Goal: Information Seeking & Learning: Learn about a topic

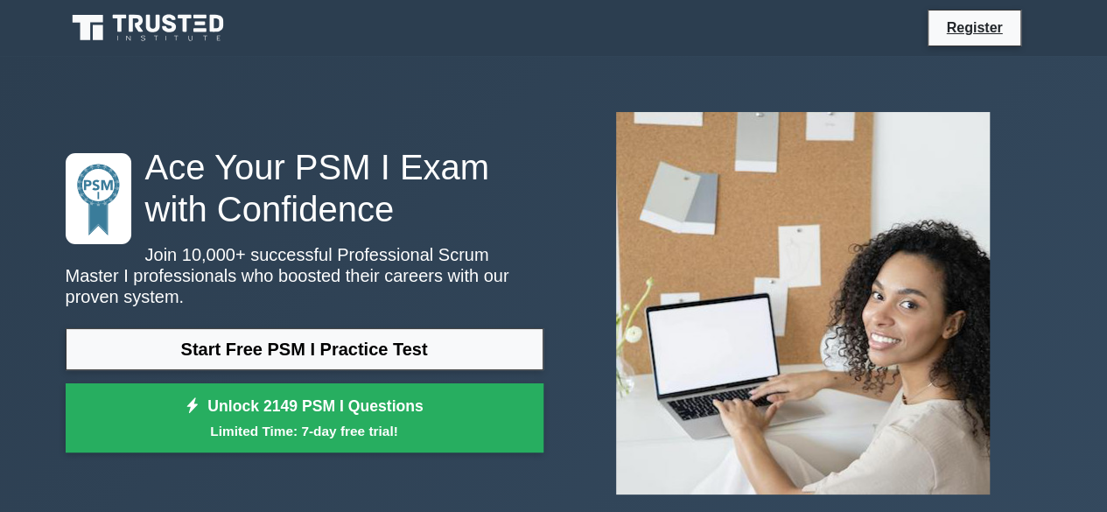
click at [346, 340] on link "Start Free PSM I Practice Test" at bounding box center [305, 349] width 478 height 42
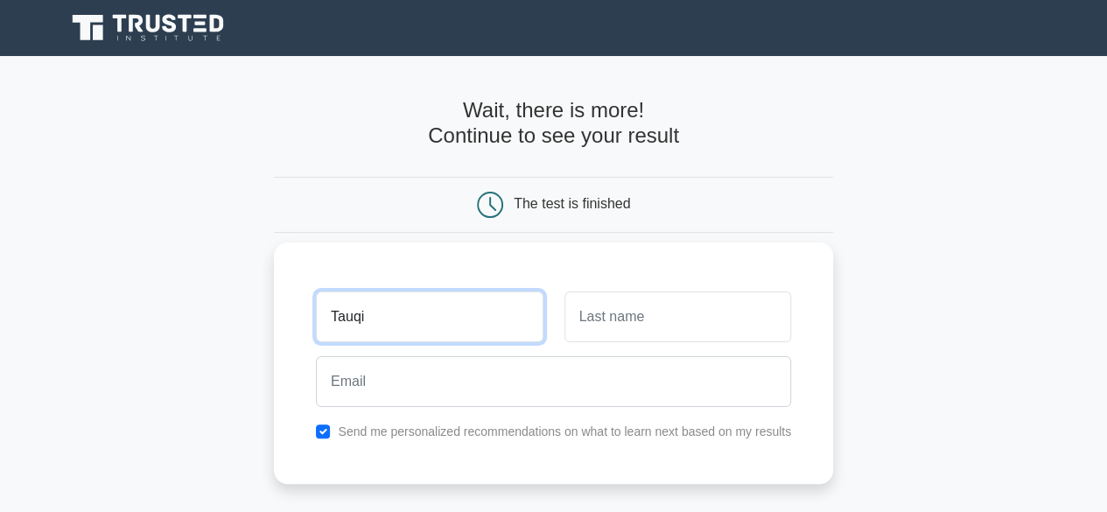
type input "[PERSON_NAME]"
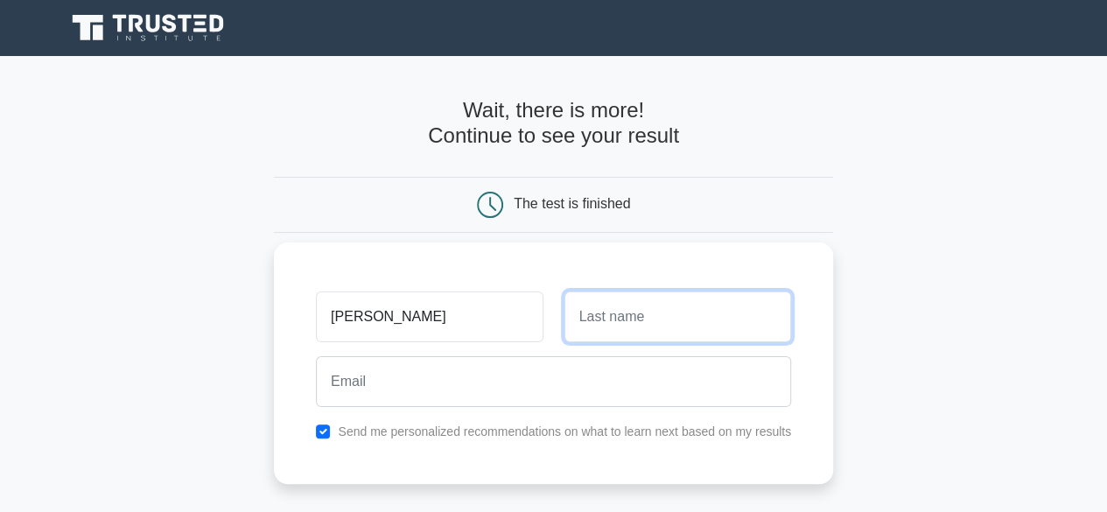
click at [586, 317] on input "text" at bounding box center [677, 316] width 227 height 51
type input "Ahmad"
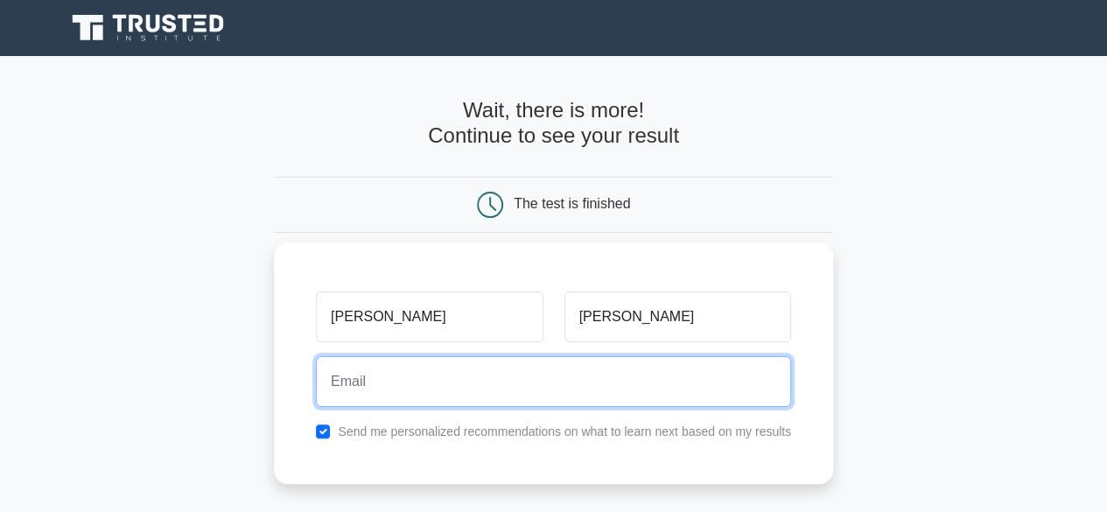
click at [505, 371] on input "email" at bounding box center [553, 381] width 475 height 51
type input "mirzatauqir786@gmail.com"
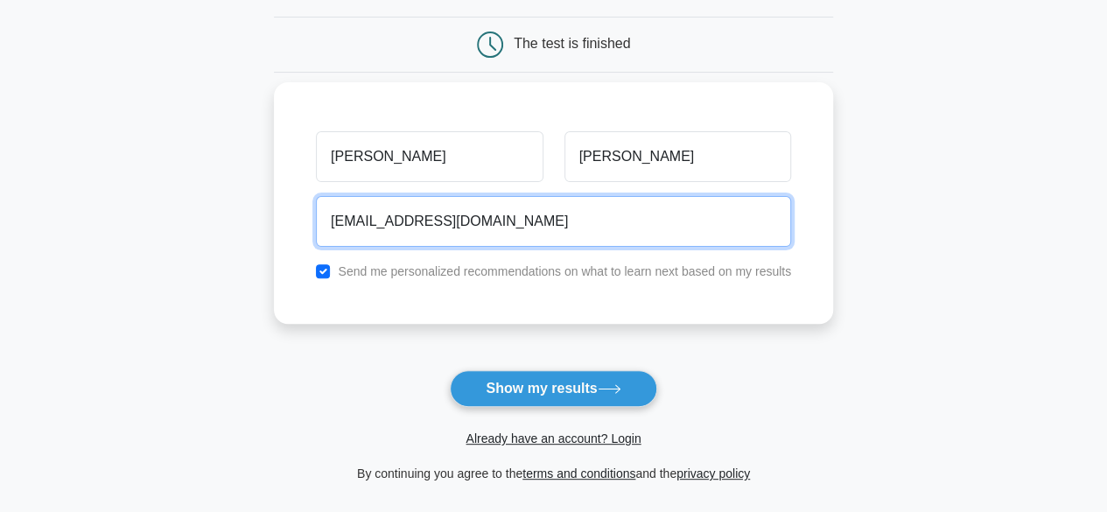
scroll to position [350, 0]
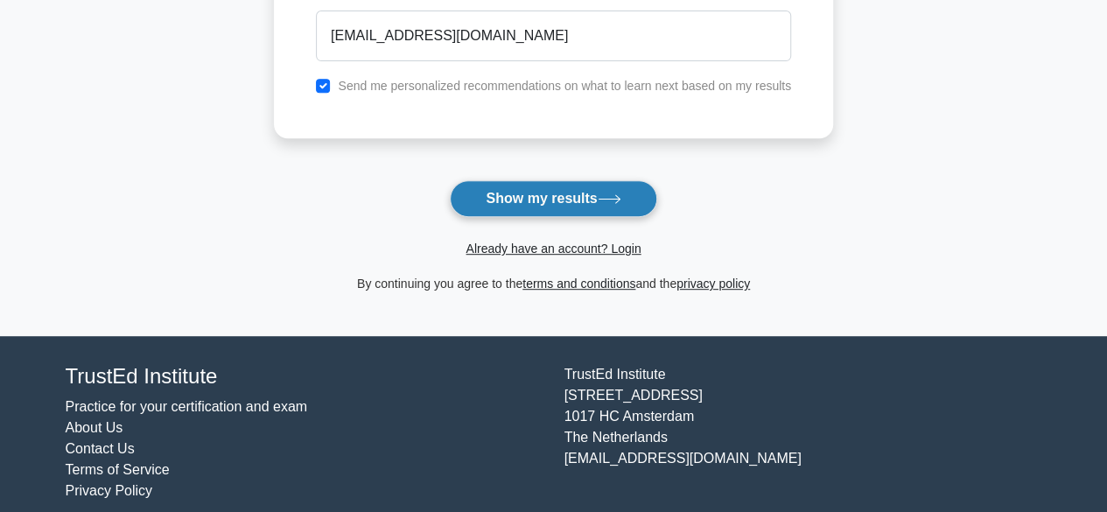
click at [514, 202] on button "Show my results" at bounding box center [553, 198] width 206 height 37
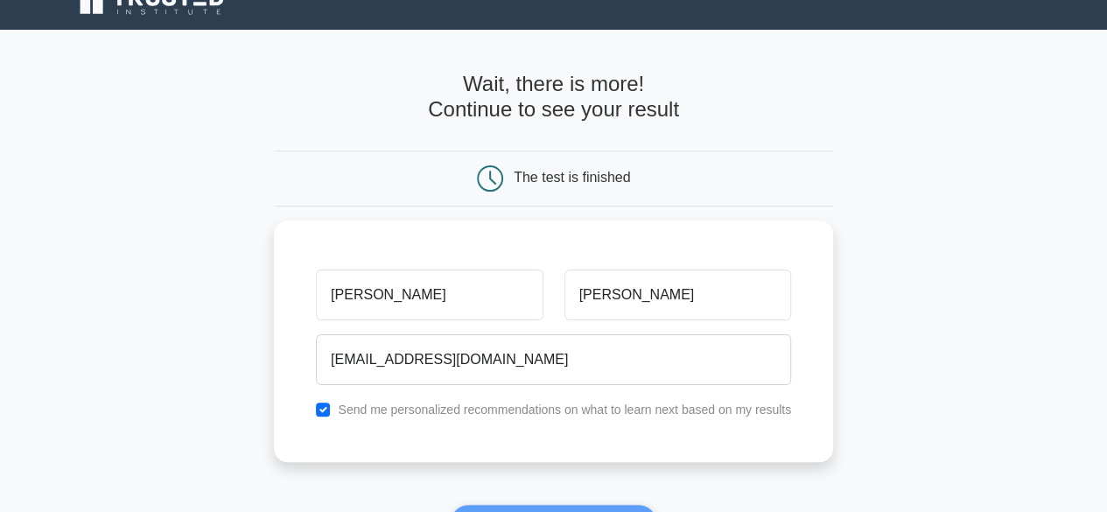
scroll to position [0, 0]
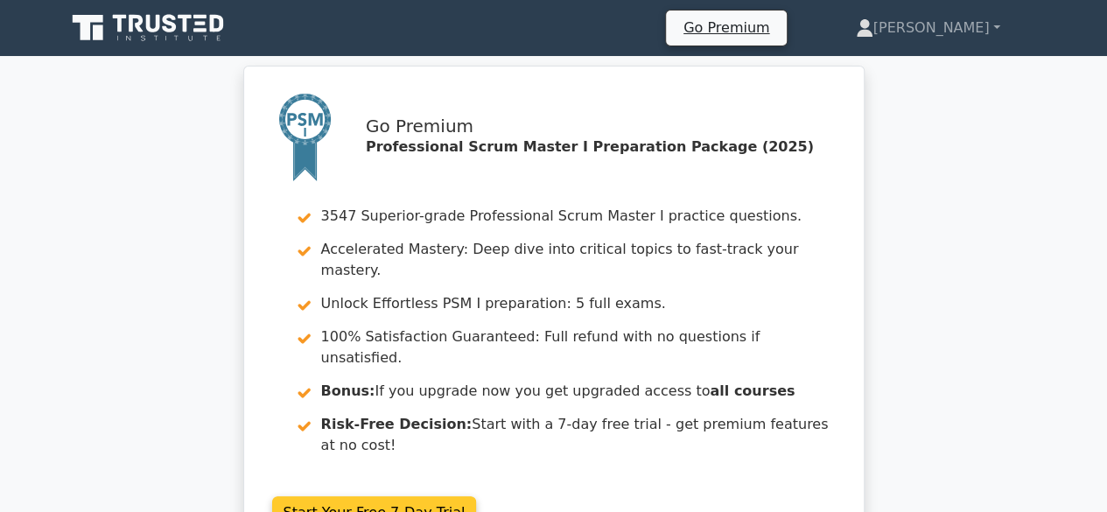
click at [306, 496] on link "Start Your Free 7-Day Trial" at bounding box center [374, 512] width 205 height 33
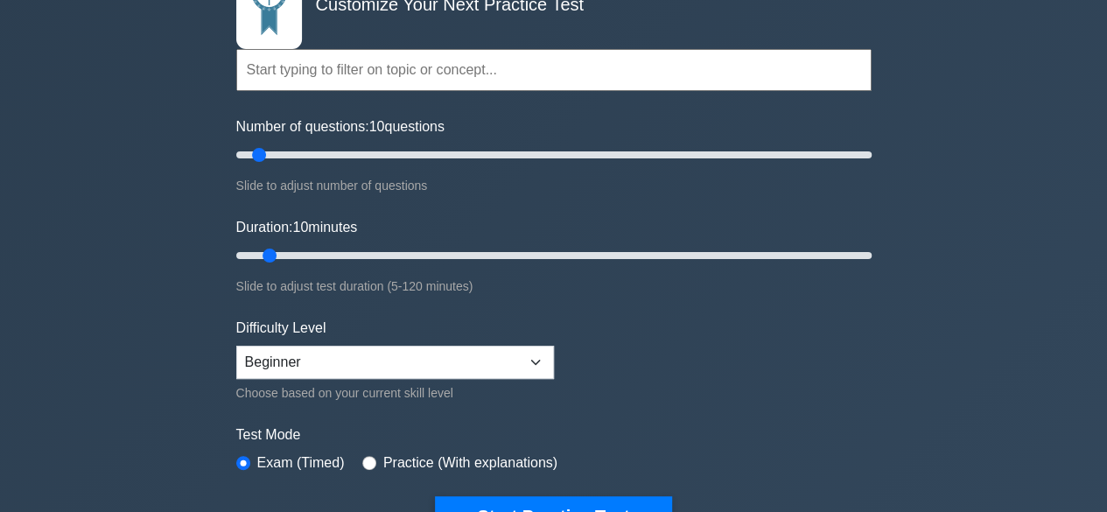
scroll to position [175, 0]
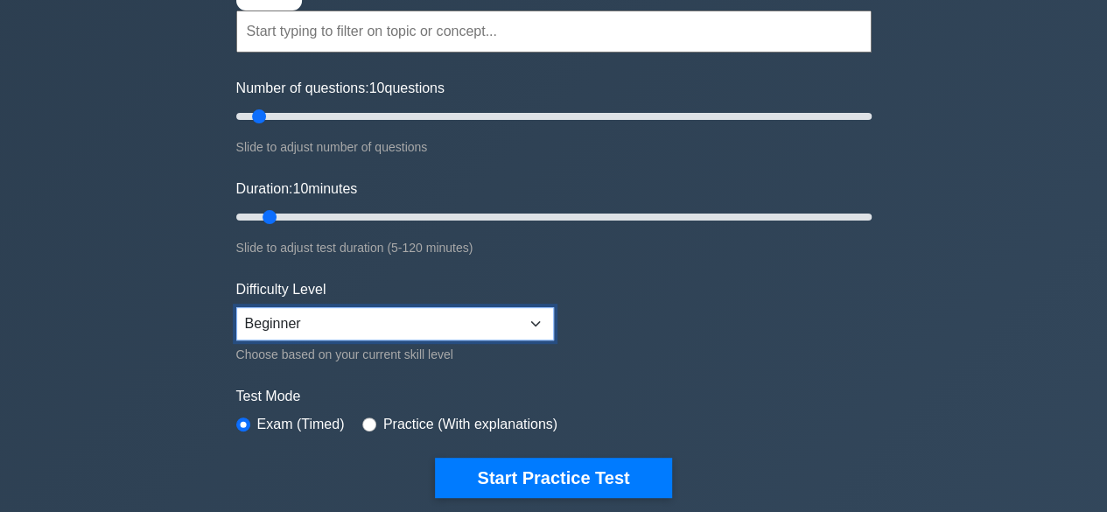
click at [472, 330] on select "Beginner Intermediate Expert" at bounding box center [395, 323] width 318 height 33
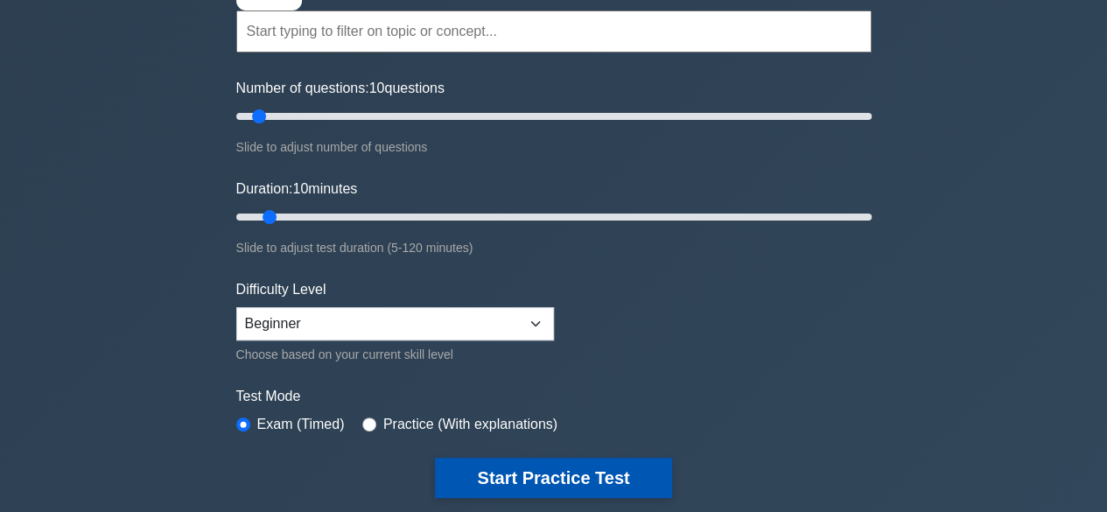
click at [566, 484] on button "Start Practice Test" at bounding box center [553, 478] width 236 height 40
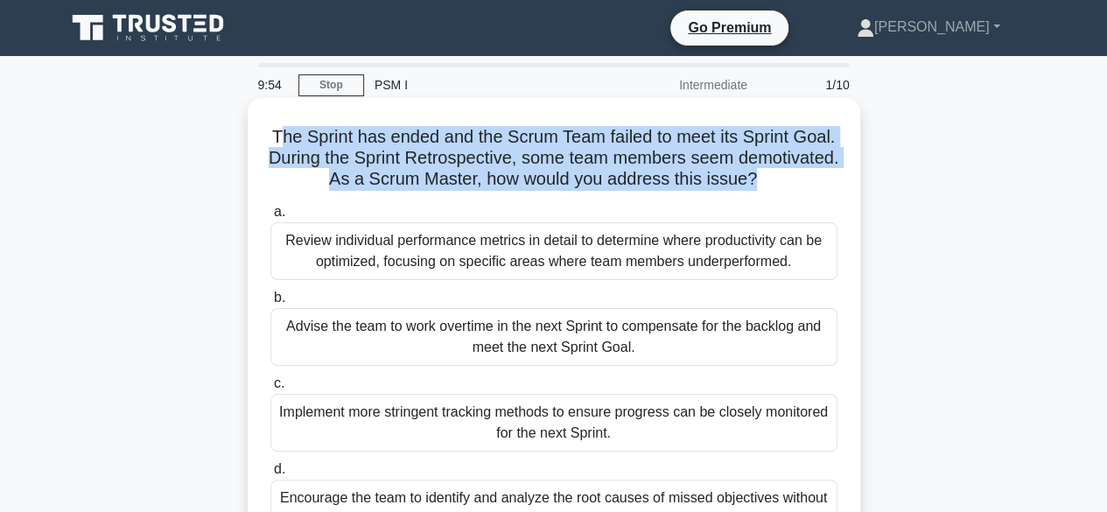
drag, startPoint x: 296, startPoint y: 134, endPoint x: 812, endPoint y: 178, distance: 518.1
click at [812, 178] on h5 "The Sprint has ended and the Scrum Team failed to meet its Sprint Goal. During …" at bounding box center [554, 158] width 570 height 65
copy h5 "he Sprint has ended and the Scrum Team failed to meet its Sprint Goal. During t…"
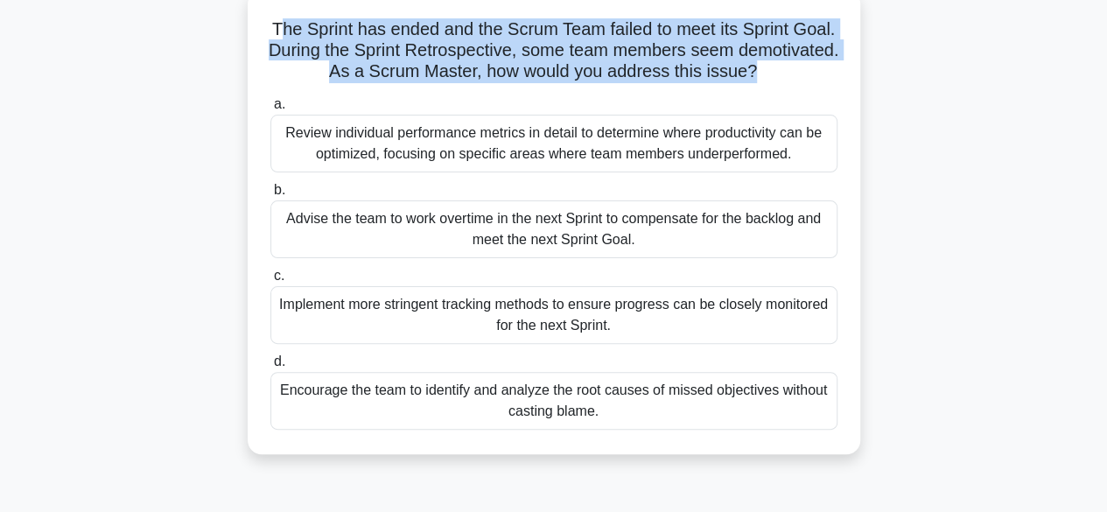
scroll to position [175, 0]
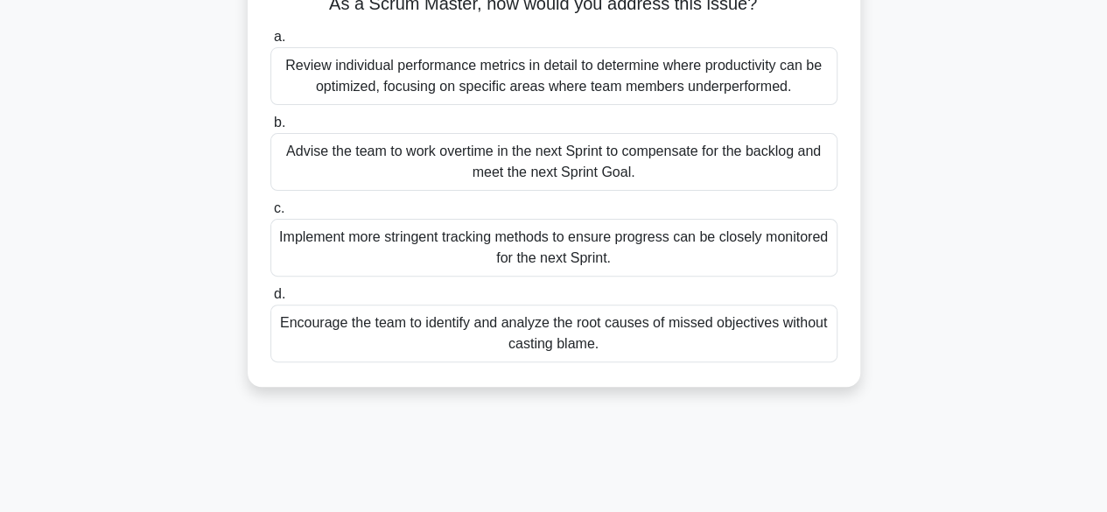
click at [488, 327] on div "Encourage the team to identify and analyze the root causes of missed objectives…" at bounding box center [553, 333] width 567 height 58
click at [270, 300] on input "d. Encourage the team to identify and analyze the root causes of missed objecti…" at bounding box center [270, 294] width 0 height 11
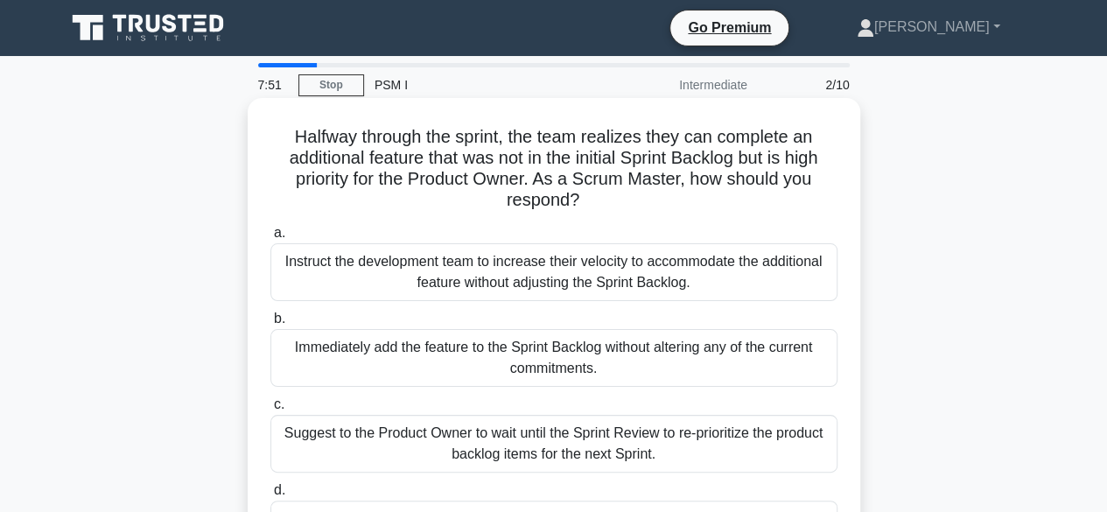
scroll to position [87, 0]
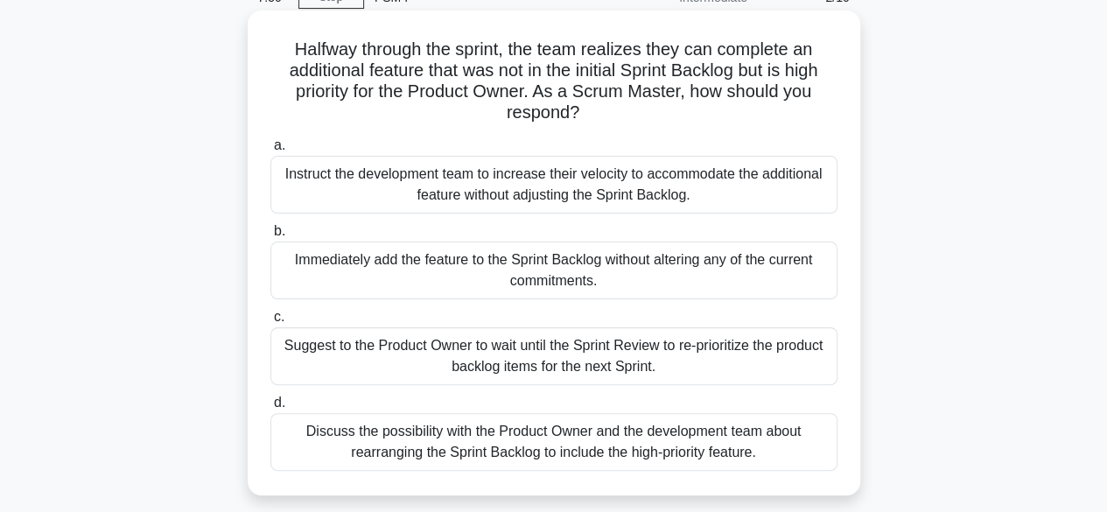
click at [544, 374] on div "Suggest to the Product Owner to wait until the Sprint Review to re-prioritize t…" at bounding box center [553, 356] width 567 height 58
click at [270, 323] on input "c. Suggest to the Product Owner to wait until the Sprint Review to re-prioritiz…" at bounding box center [270, 316] width 0 height 11
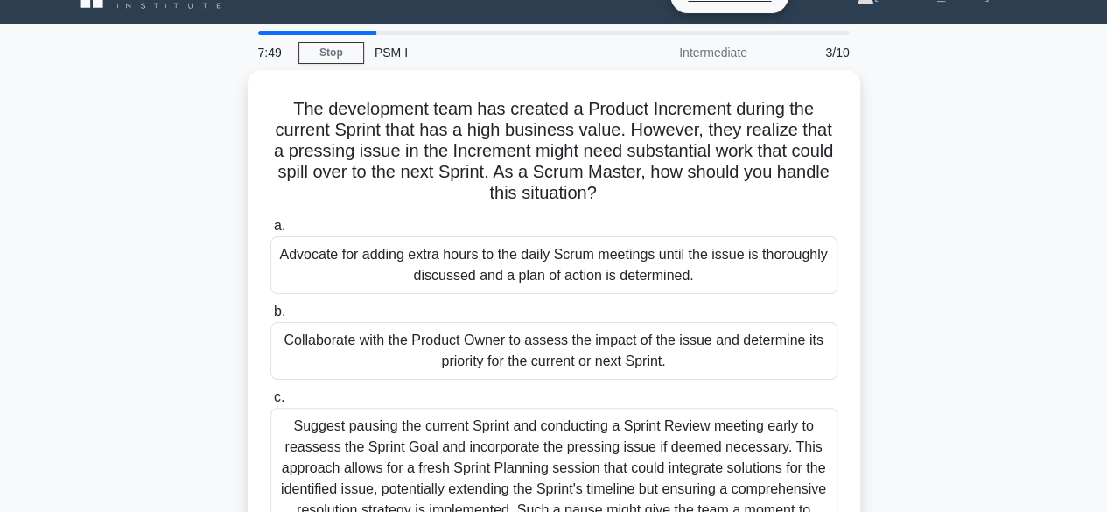
scroll to position [0, 0]
